Goal: Find specific page/section: Find specific page/section

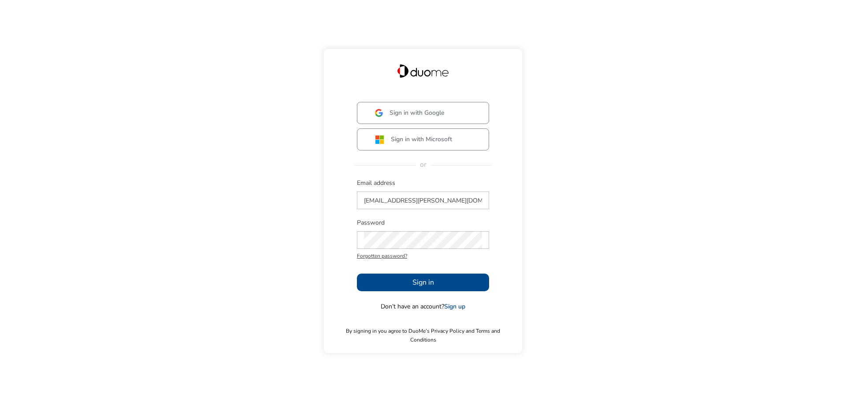
click at [439, 291] on button "Sign in" at bounding box center [423, 282] width 132 height 18
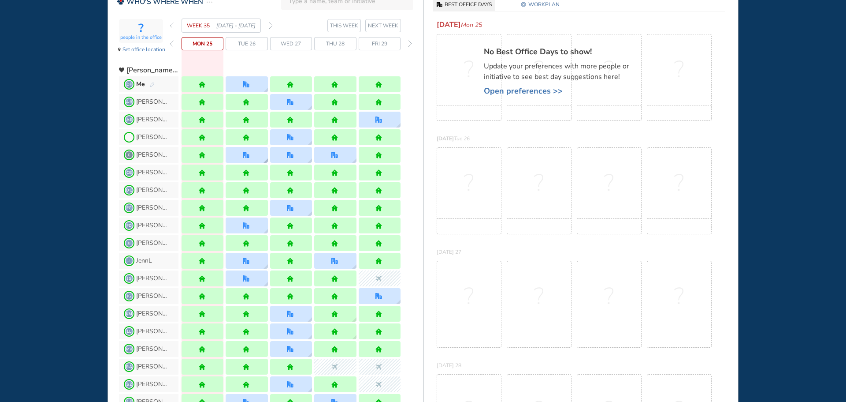
scroll to position [88, 0]
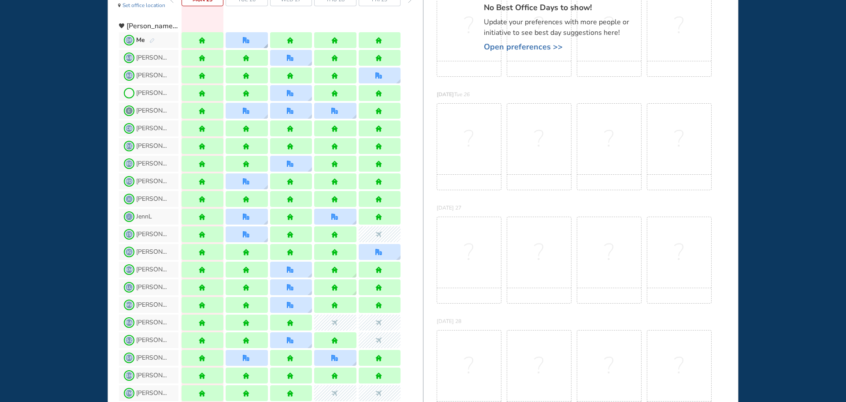
click at [248, 41] on img "office" at bounding box center [246, 40] width 7 height 7
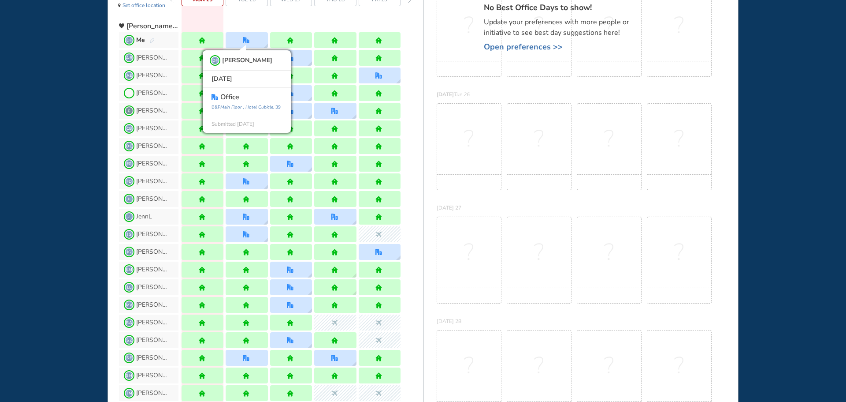
click at [66, 146] on div "WHO'S WHERE WHEN MY WORK INITIATIVES 93 DF New! NOTIFICATIONS All Location Task…" at bounding box center [423, 201] width 846 height 402
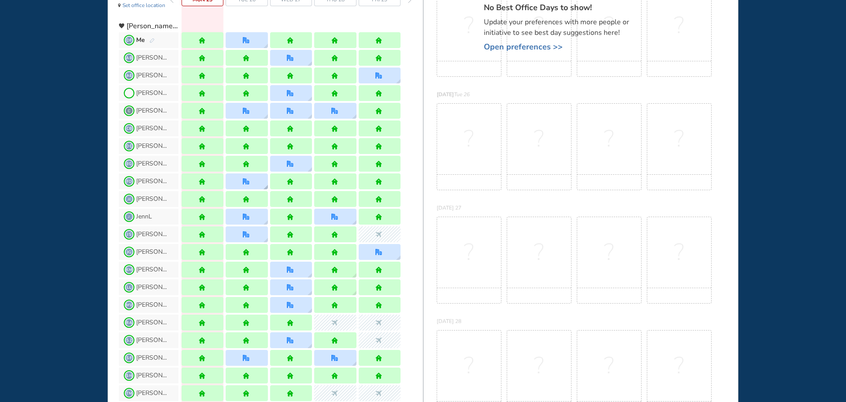
click at [242, 183] on div at bounding box center [247, 181] width 42 height 16
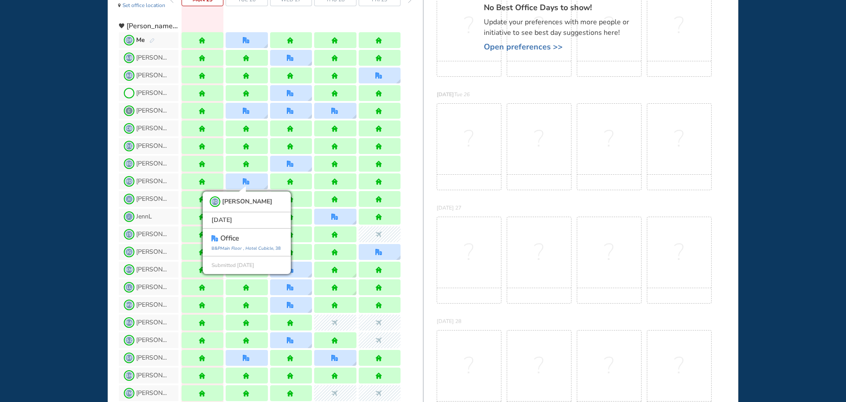
drag, startPoint x: 59, startPoint y: 200, endPoint x: 68, endPoint y: 197, distance: 9.8
click at [58, 200] on div "WHO'S WHERE WHEN MY WORK INITIATIVES 93 DF New! NOTIFICATIONS All Location Task…" at bounding box center [423, 201] width 846 height 402
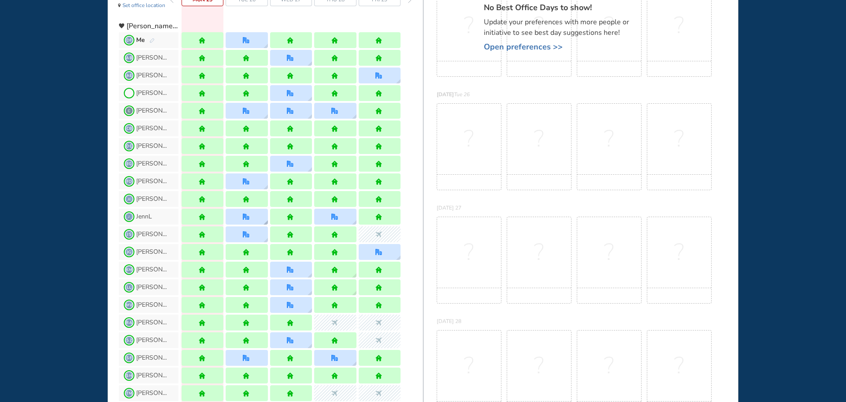
click at [249, 216] on img "office" at bounding box center [246, 216] width 7 height 7
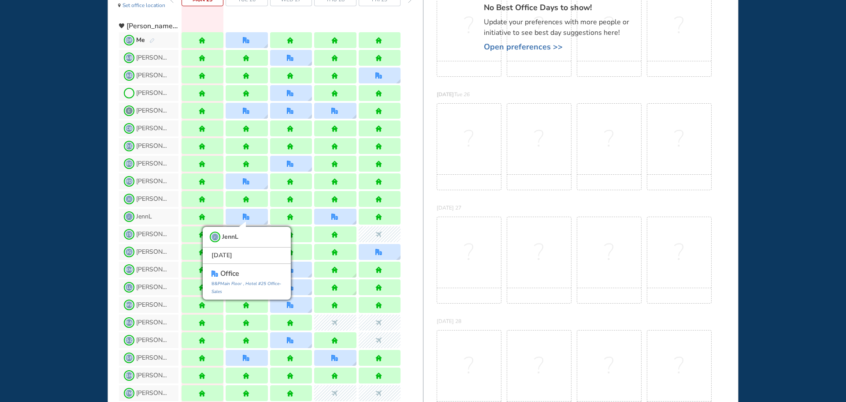
click at [53, 197] on div "WHO'S WHERE WHEN MY WORK INITIATIVES 93 DF New! NOTIFICATIONS All Location Task…" at bounding box center [423, 201] width 846 height 402
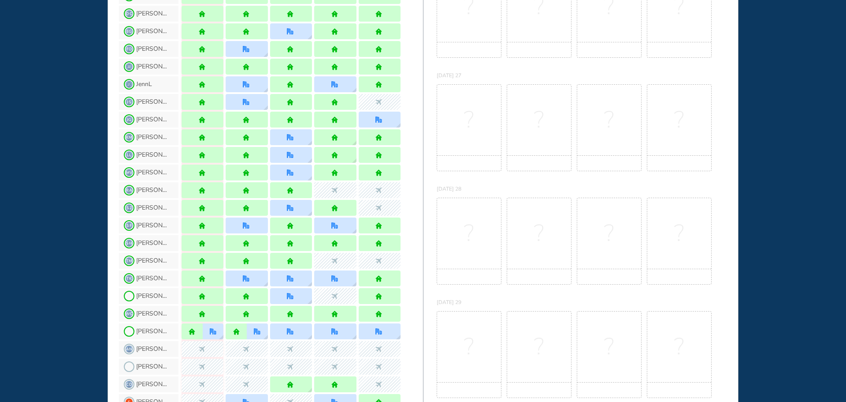
scroll to position [265, 0]
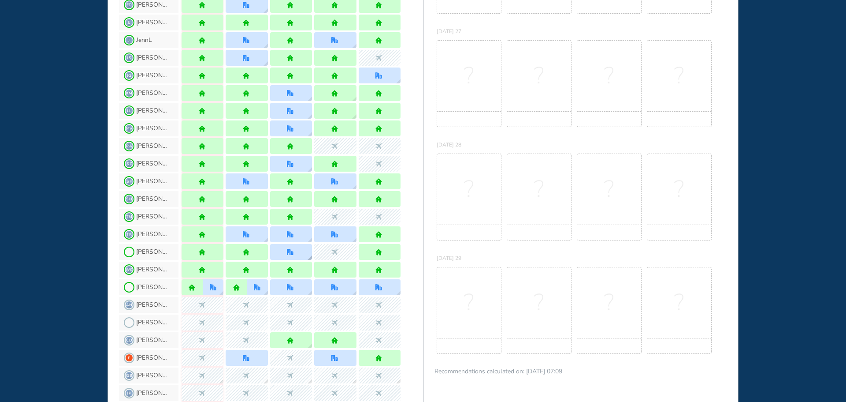
click at [286, 252] on div at bounding box center [291, 252] width 42 height 16
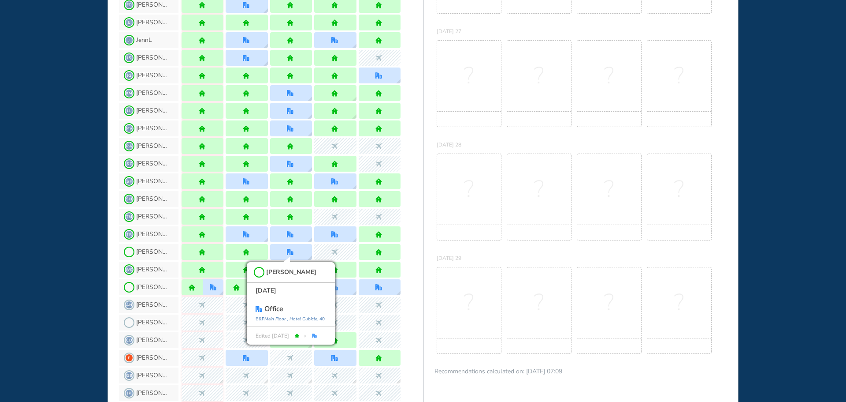
drag, startPoint x: 11, startPoint y: 219, endPoint x: 21, endPoint y: 215, distance: 10.7
click at [11, 219] on div "WHO'S WHERE WHEN MY WORK INITIATIVES 93 DF New! NOTIFICATIONS All Location Task…" at bounding box center [423, 201] width 846 height 402
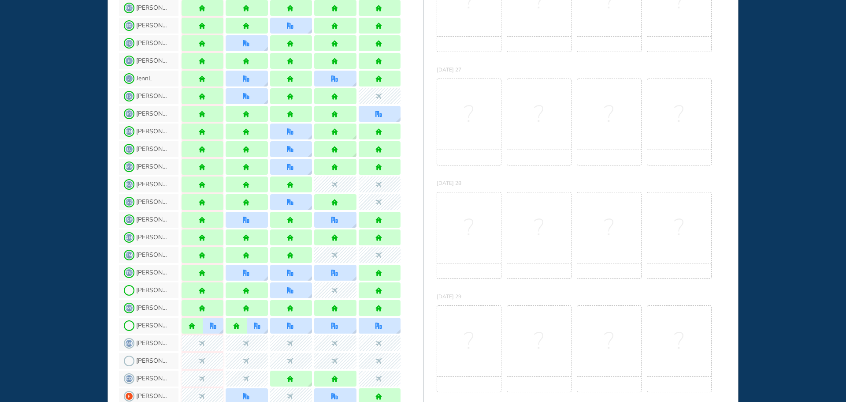
scroll to position [176, 0]
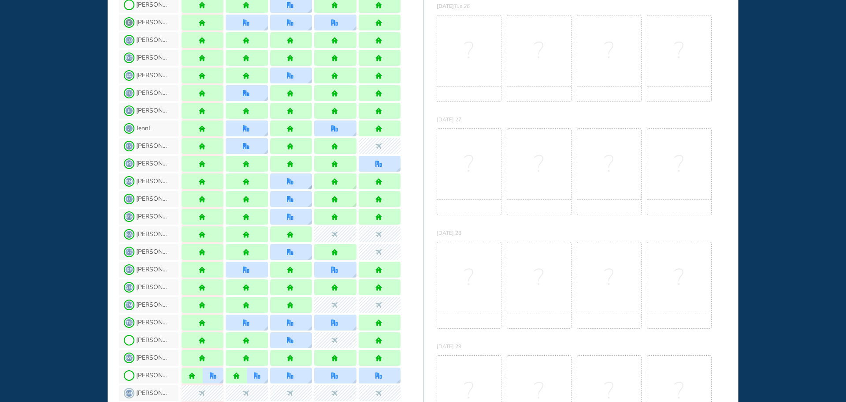
click at [294, 179] on div at bounding box center [291, 181] width 8 height 7
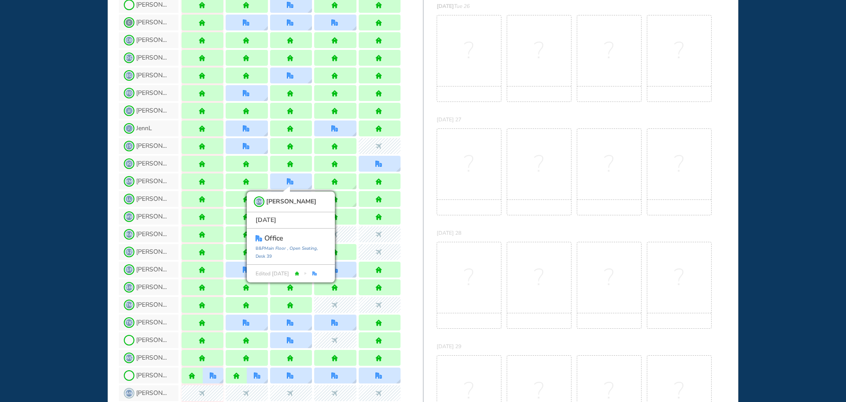
drag, startPoint x: 48, startPoint y: 189, endPoint x: 60, endPoint y: 187, distance: 12.9
click at [49, 189] on div "WHO'S WHERE WHEN MY WORK INITIATIVES 93 DF New! NOTIFICATIONS All Location Task…" at bounding box center [423, 201] width 846 height 402
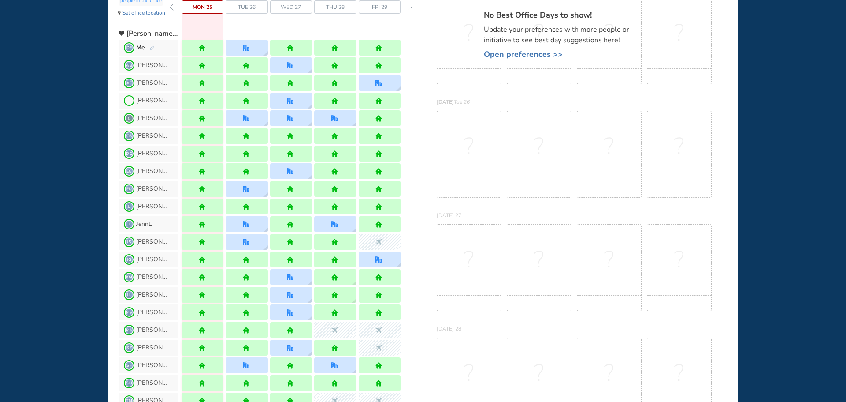
scroll to position [0, 0]
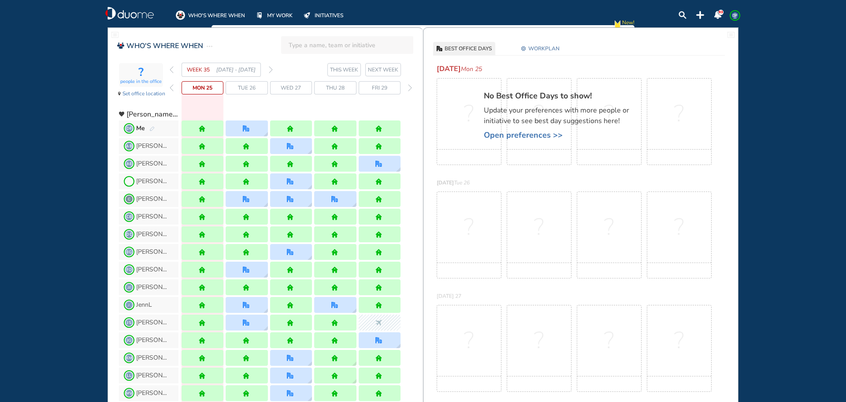
click at [270, 71] on img "forward week" at bounding box center [271, 69] width 4 height 7
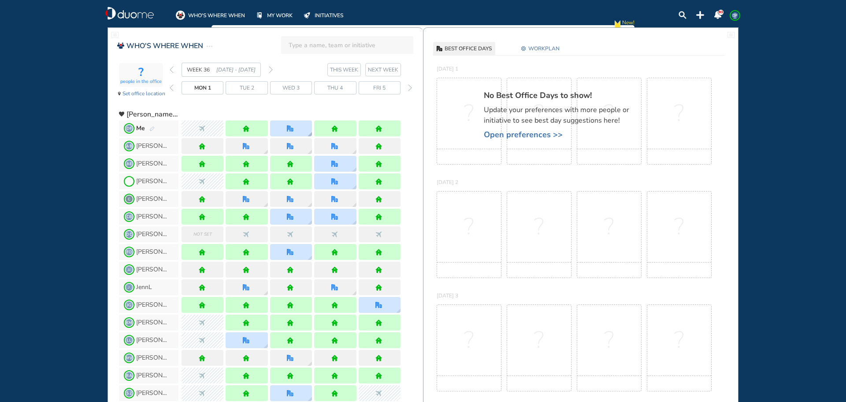
click at [285, 131] on div at bounding box center [291, 128] width 42 height 16
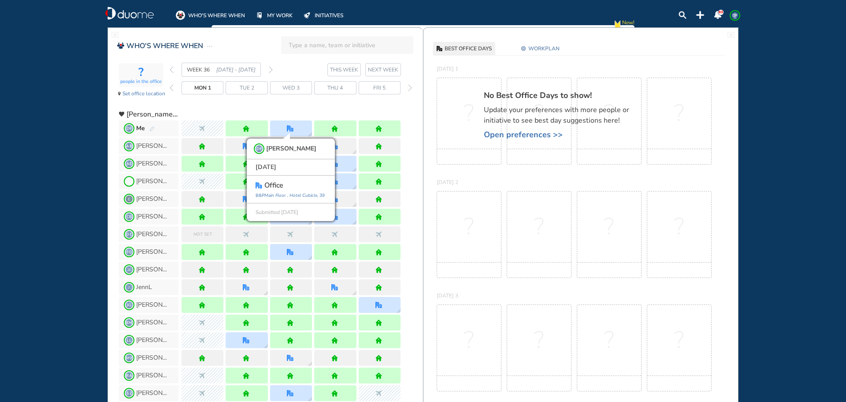
click at [56, 177] on div "WHO'S WHERE WHEN MY WORK INITIATIVES 93 DF New! NOTIFICATIONS All Location Task…" at bounding box center [423, 201] width 846 height 402
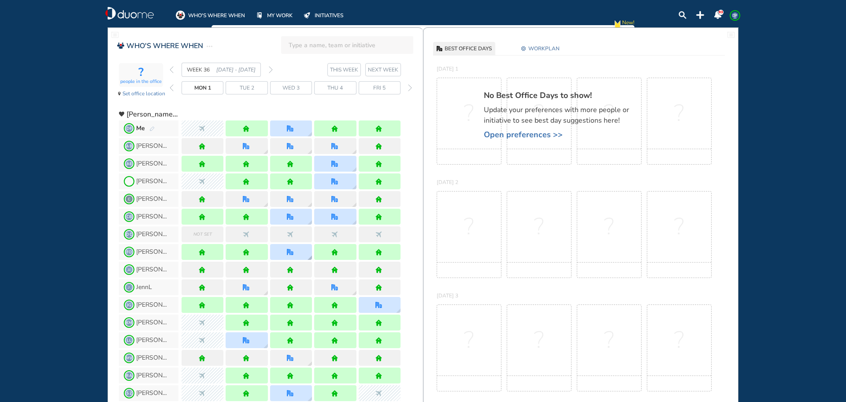
click at [295, 252] on div at bounding box center [291, 252] width 8 height 7
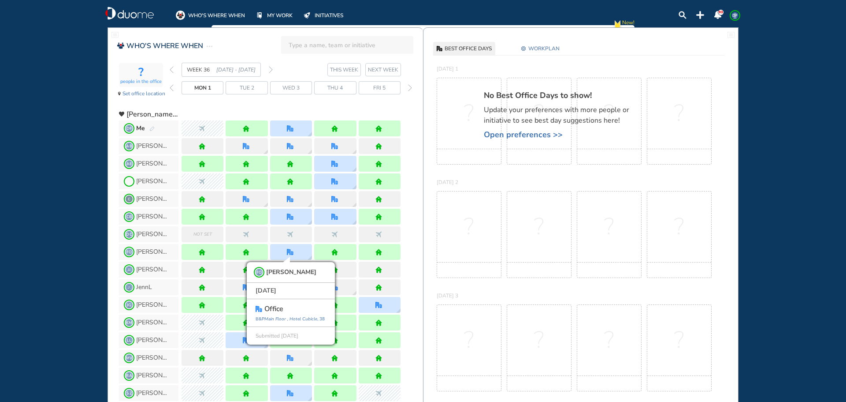
click at [48, 240] on div "WHO'S WHERE WHEN MY WORK INITIATIVES 93 DF New! NOTIFICATIONS All Location Task…" at bounding box center [423, 201] width 846 height 402
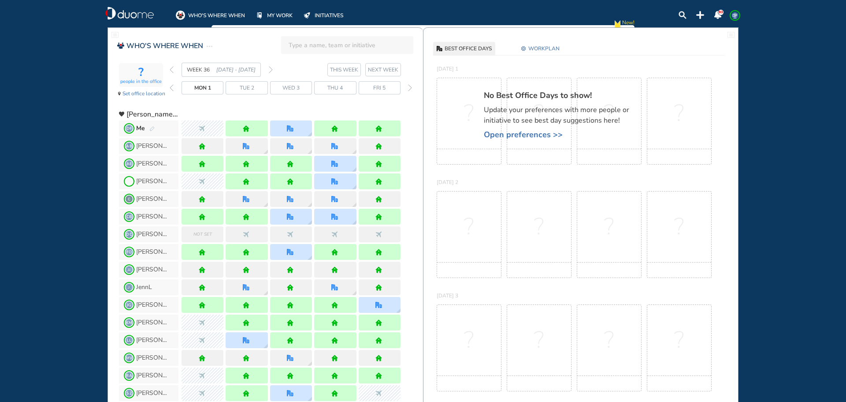
click at [271, 69] on img "forward week" at bounding box center [271, 69] width 4 height 7
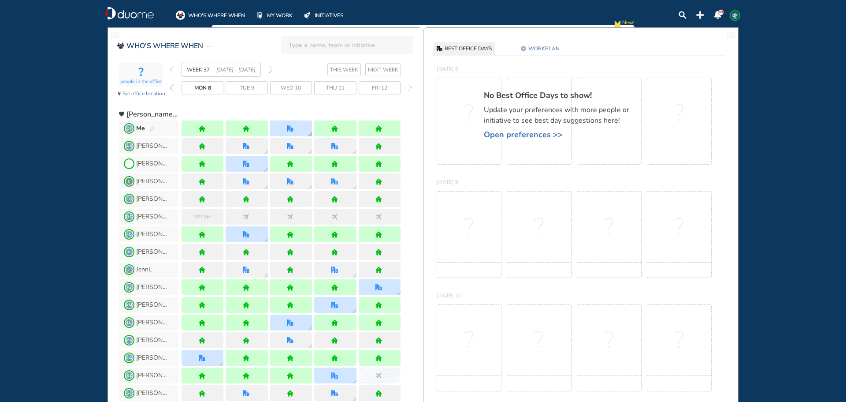
click at [289, 123] on div at bounding box center [291, 128] width 42 height 16
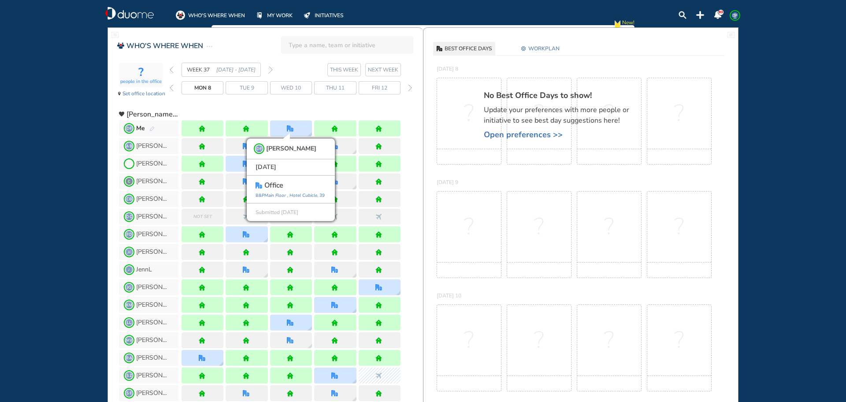
click at [63, 149] on div "WHO'S WHERE WHEN MY WORK INITIATIVES 93 DF New! NOTIFICATIONS All Location Task…" at bounding box center [423, 201] width 846 height 402
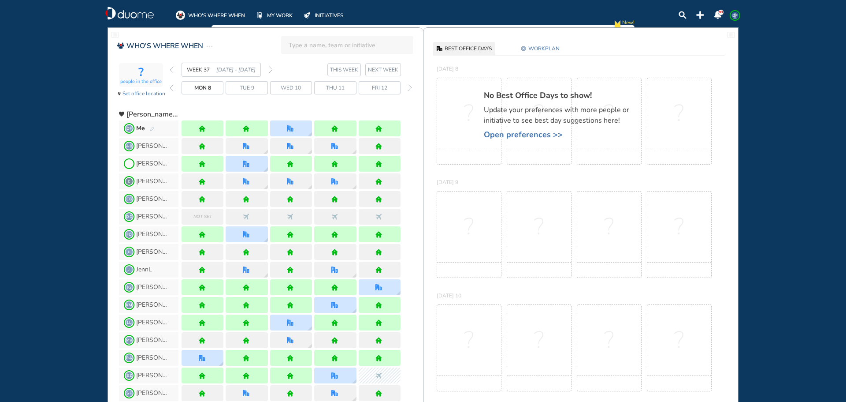
scroll to position [44, 0]
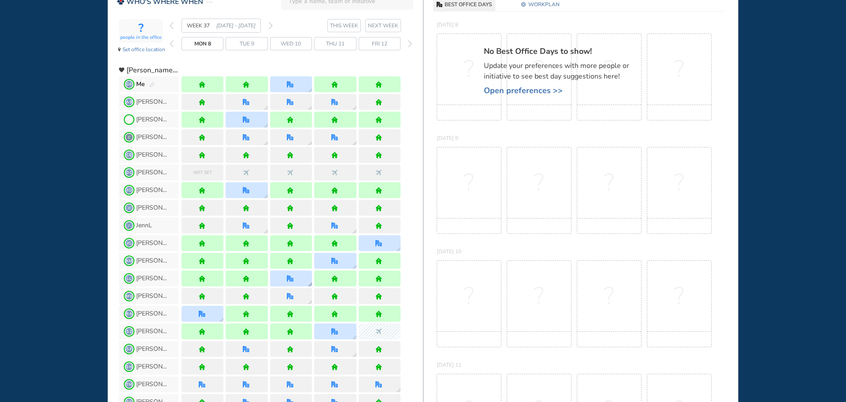
click at [292, 279] on img "office" at bounding box center [290, 278] width 7 height 7
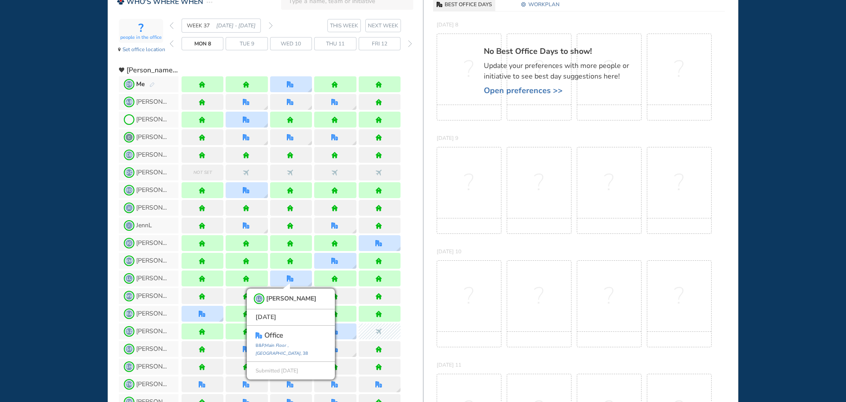
click at [61, 235] on div "WHO'S WHERE WHEN MY WORK INITIATIVES 93 DF New! NOTIFICATIONS All Location Task…" at bounding box center [423, 201] width 846 height 402
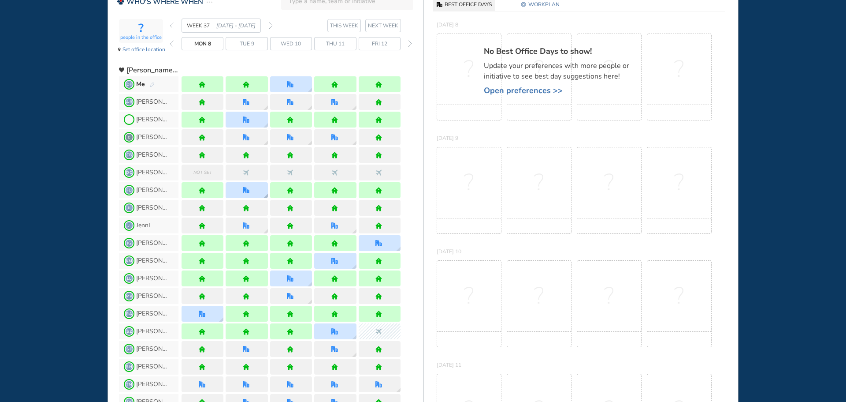
click at [250, 193] on div at bounding box center [247, 190] width 8 height 7
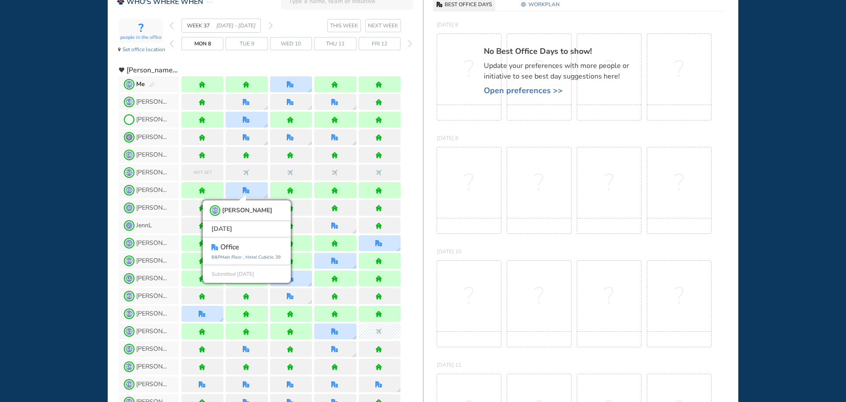
drag, startPoint x: 68, startPoint y: 190, endPoint x: 72, endPoint y: 184, distance: 7.3
click at [69, 189] on div "WHO'S WHERE WHEN MY WORK INITIATIVES 93 DF New! NOTIFICATIONS All Location Task…" at bounding box center [423, 201] width 846 height 402
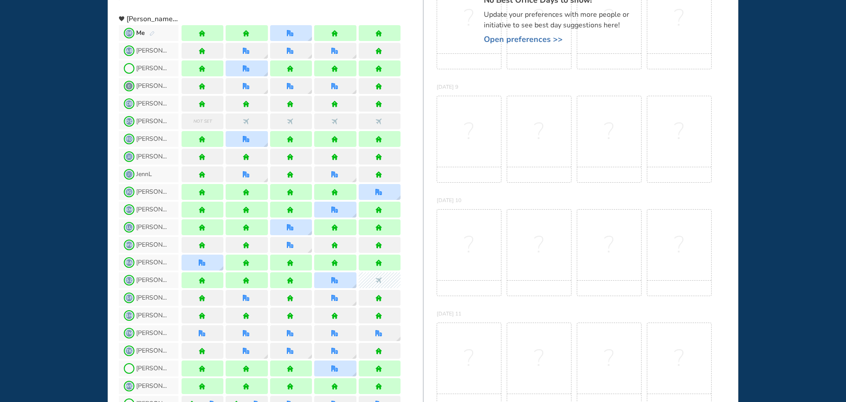
scroll to position [0, 0]
